Goal: Find specific page/section: Find specific page/section

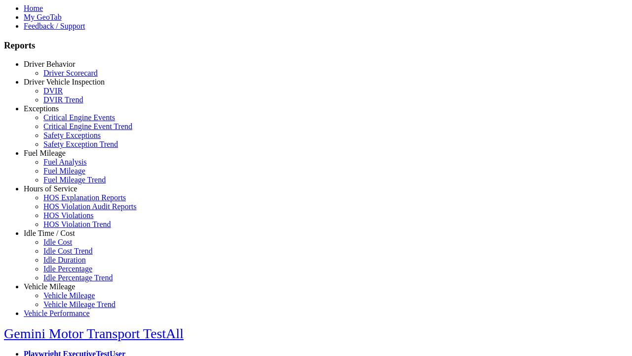
click at [57, 193] on link "Hours of Service" at bounding box center [50, 188] width 53 height 8
click at [64, 202] on link "HOS Explanation Reports" at bounding box center [84, 197] width 82 height 8
